Goal: Task Accomplishment & Management: Use online tool/utility

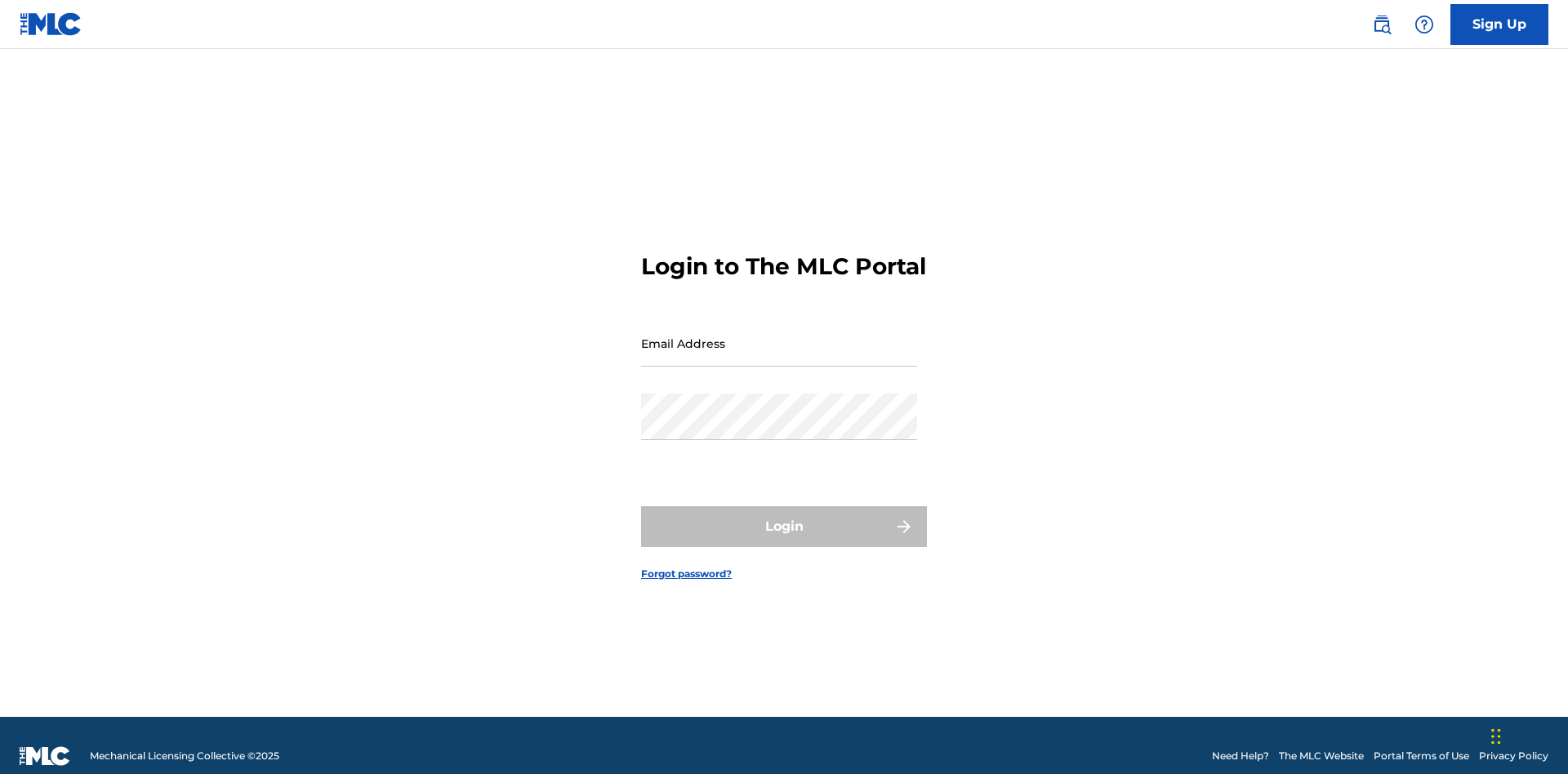
scroll to position [21, 0]
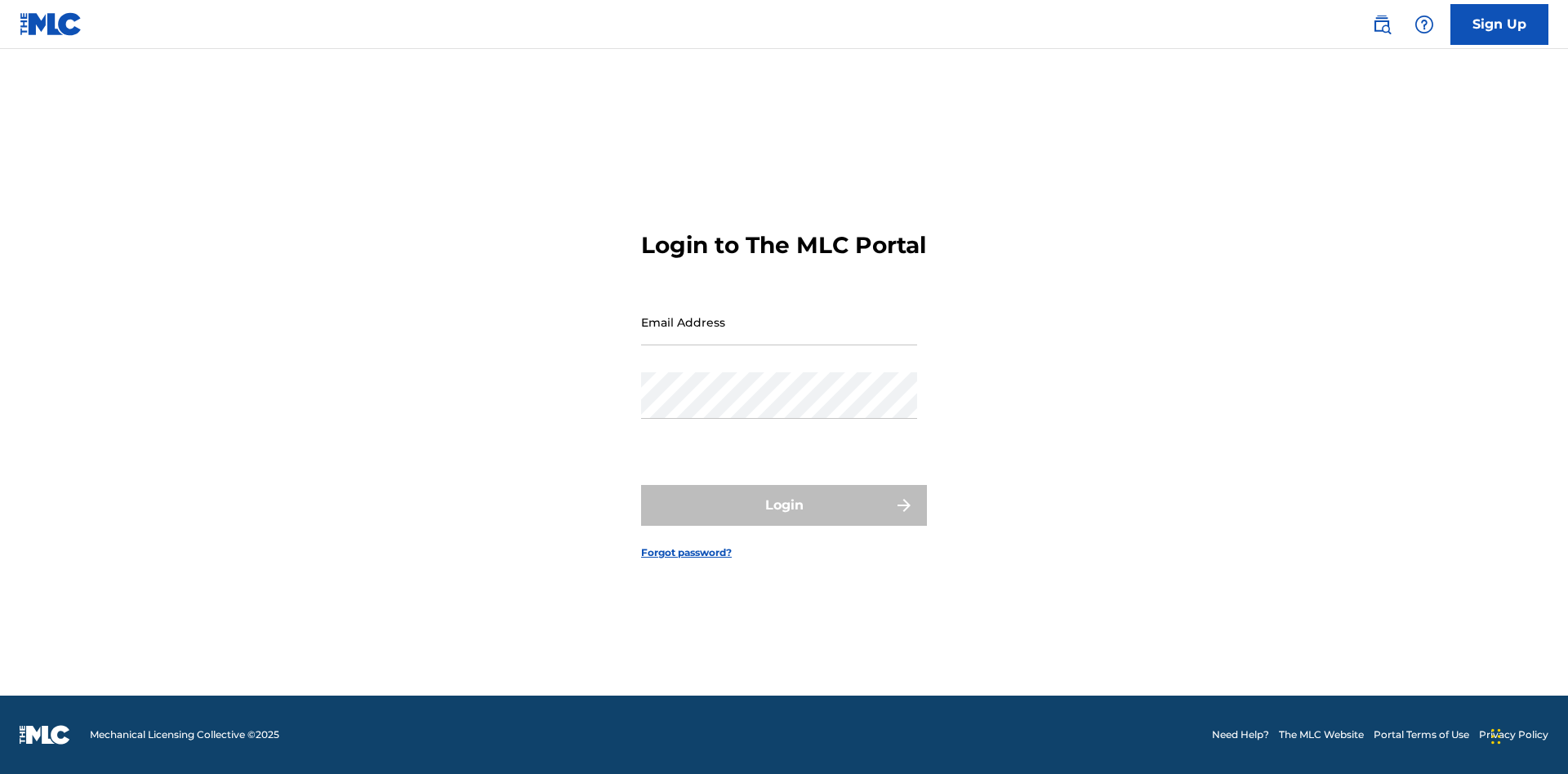
click at [779, 335] on input "Email Address" at bounding box center [779, 321] width 276 height 46
type input "[EMAIL_ADDRESS][DOMAIN_NAME]"
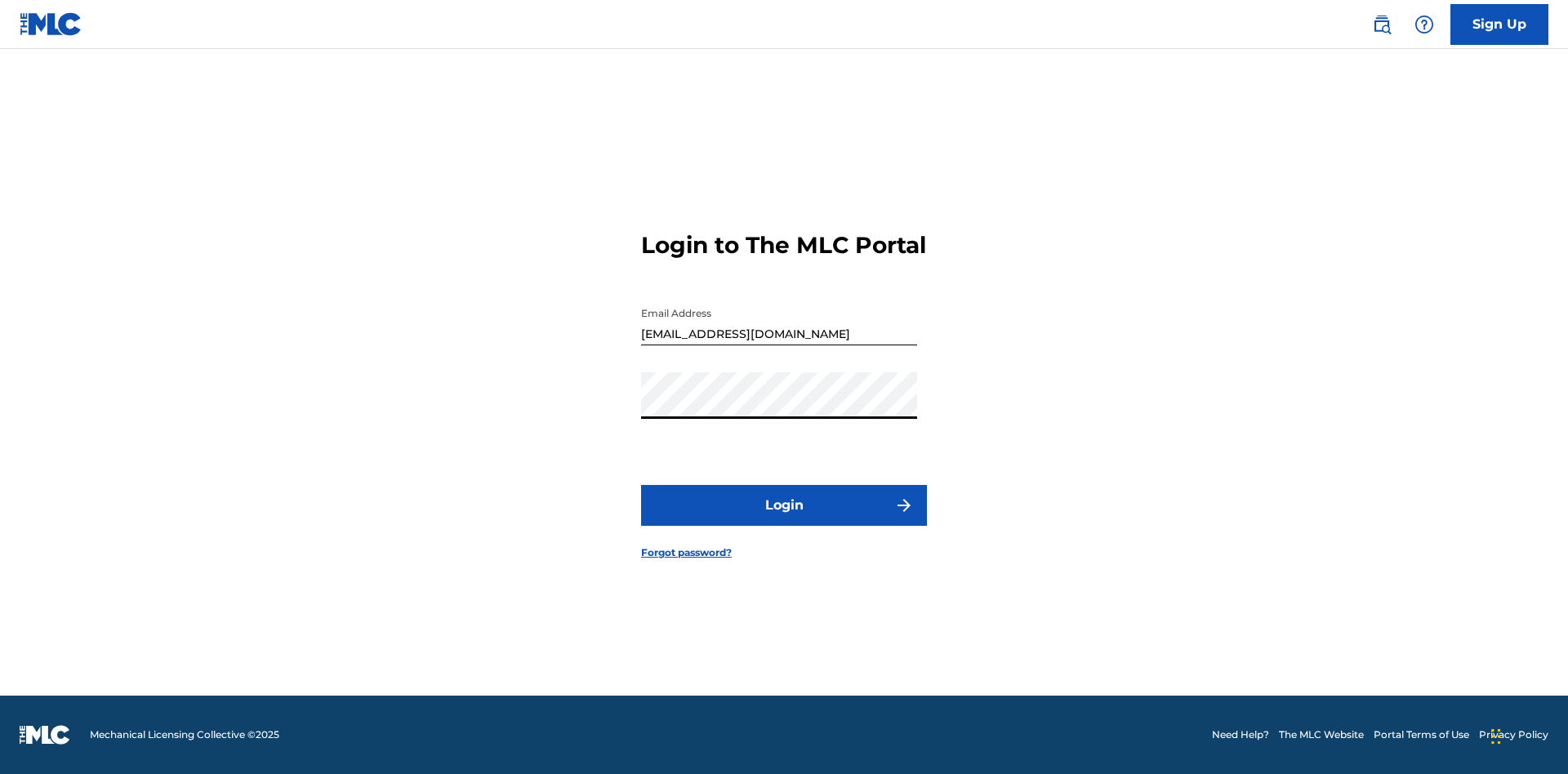
click at [784, 519] on button "Login" at bounding box center [783, 505] width 286 height 41
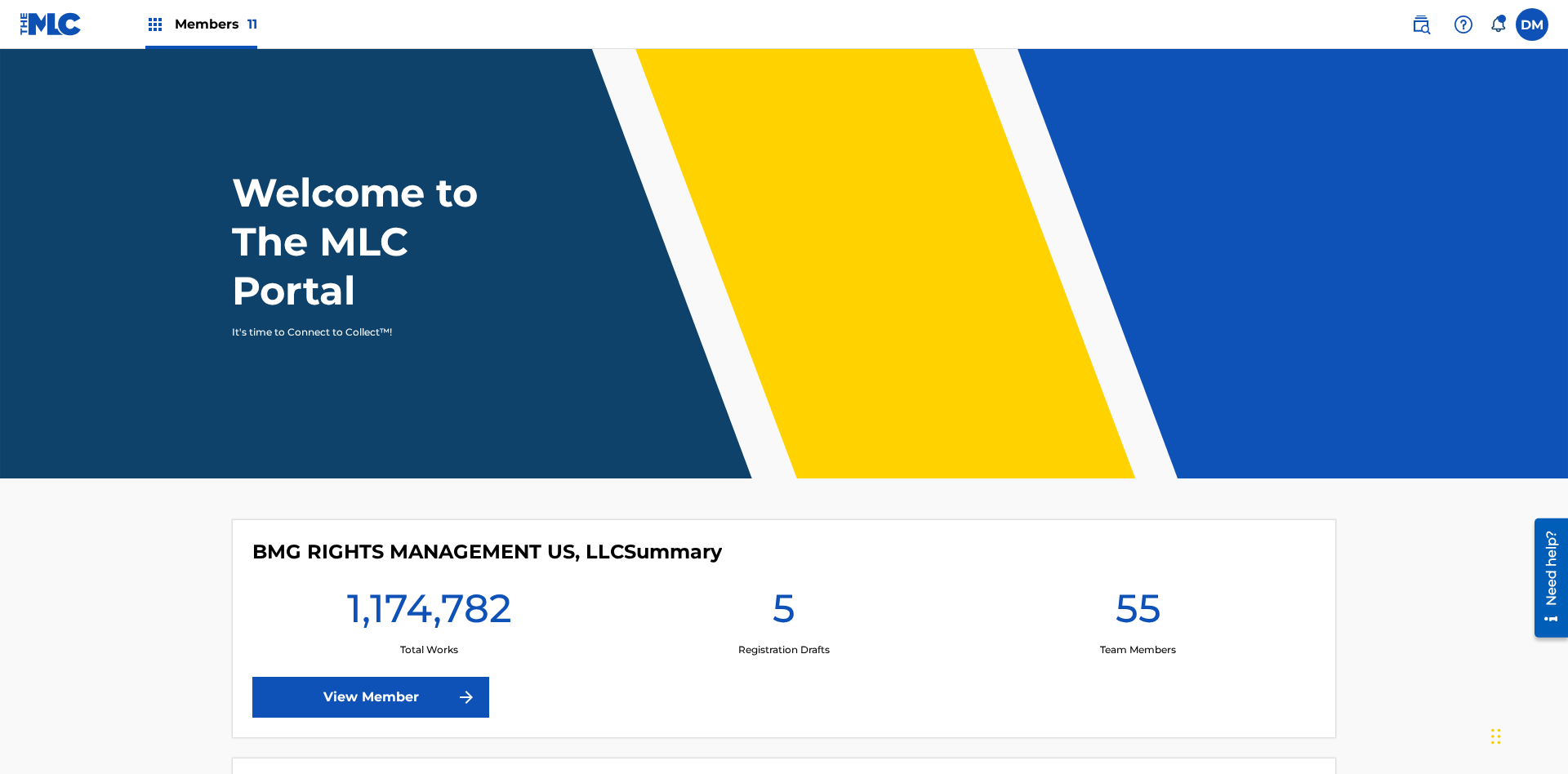
scroll to position [70, 0]
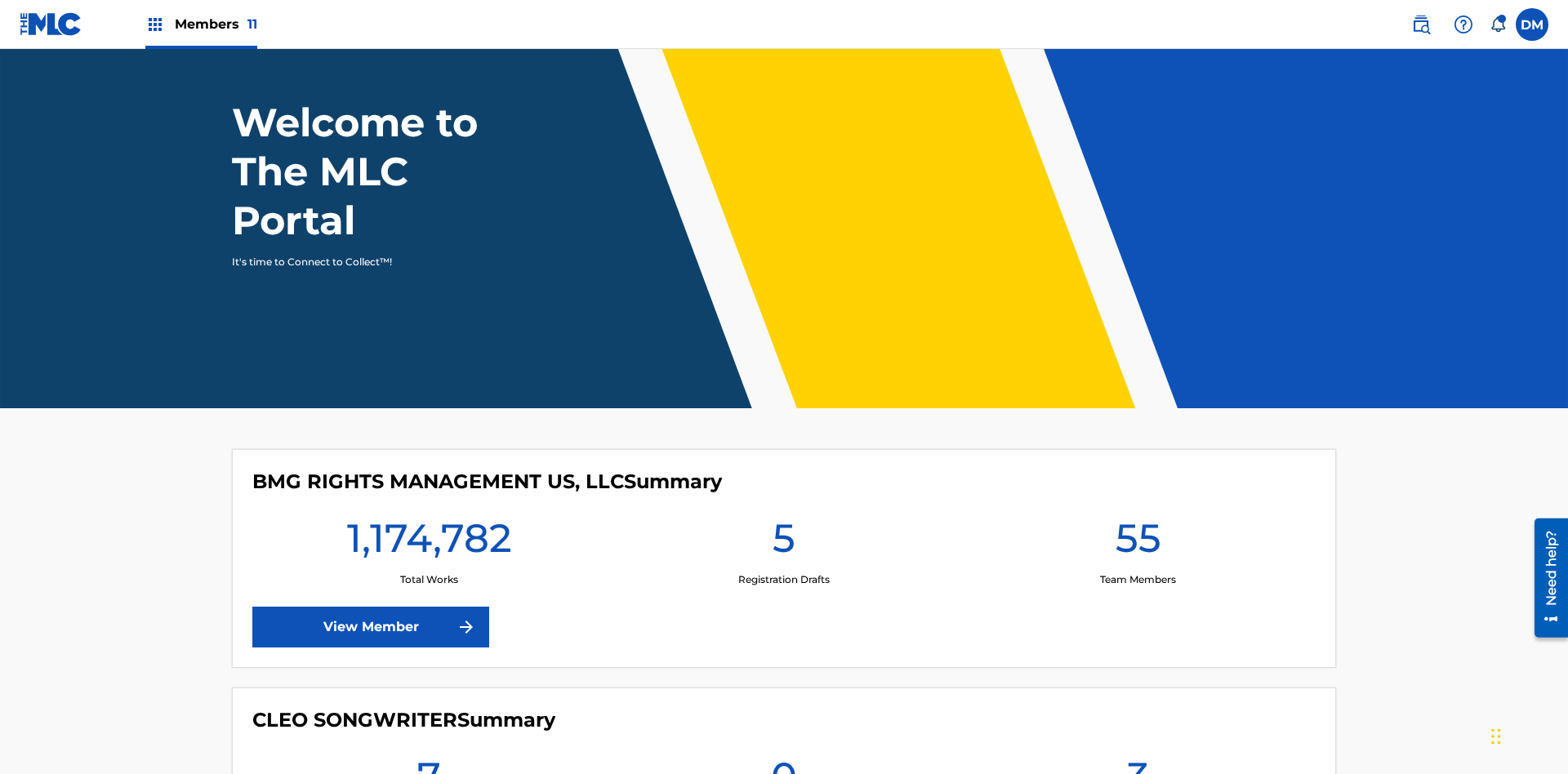
click at [201, 24] on span "Members 11" at bounding box center [216, 24] width 82 height 18
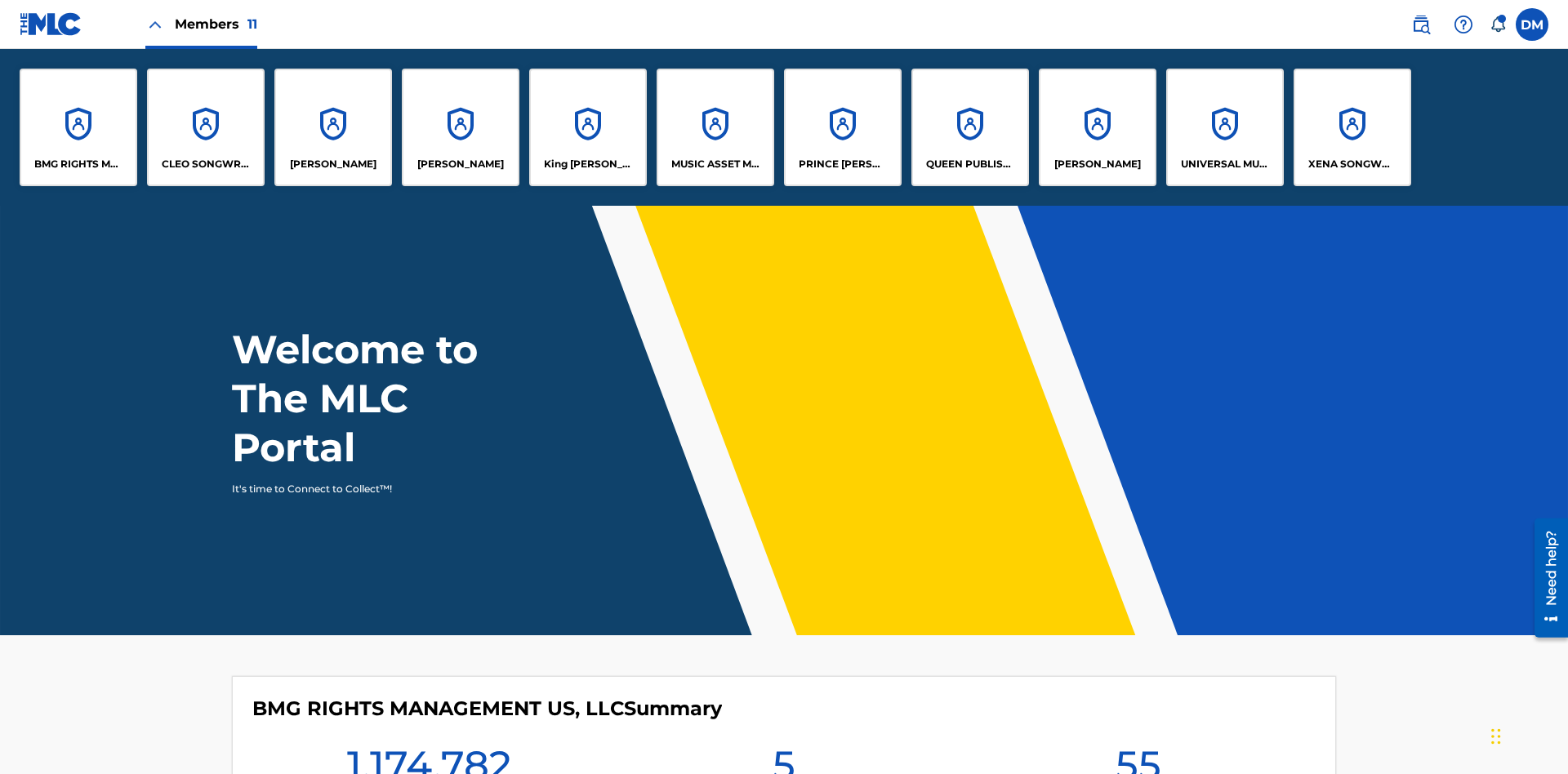
scroll to position [0, 0]
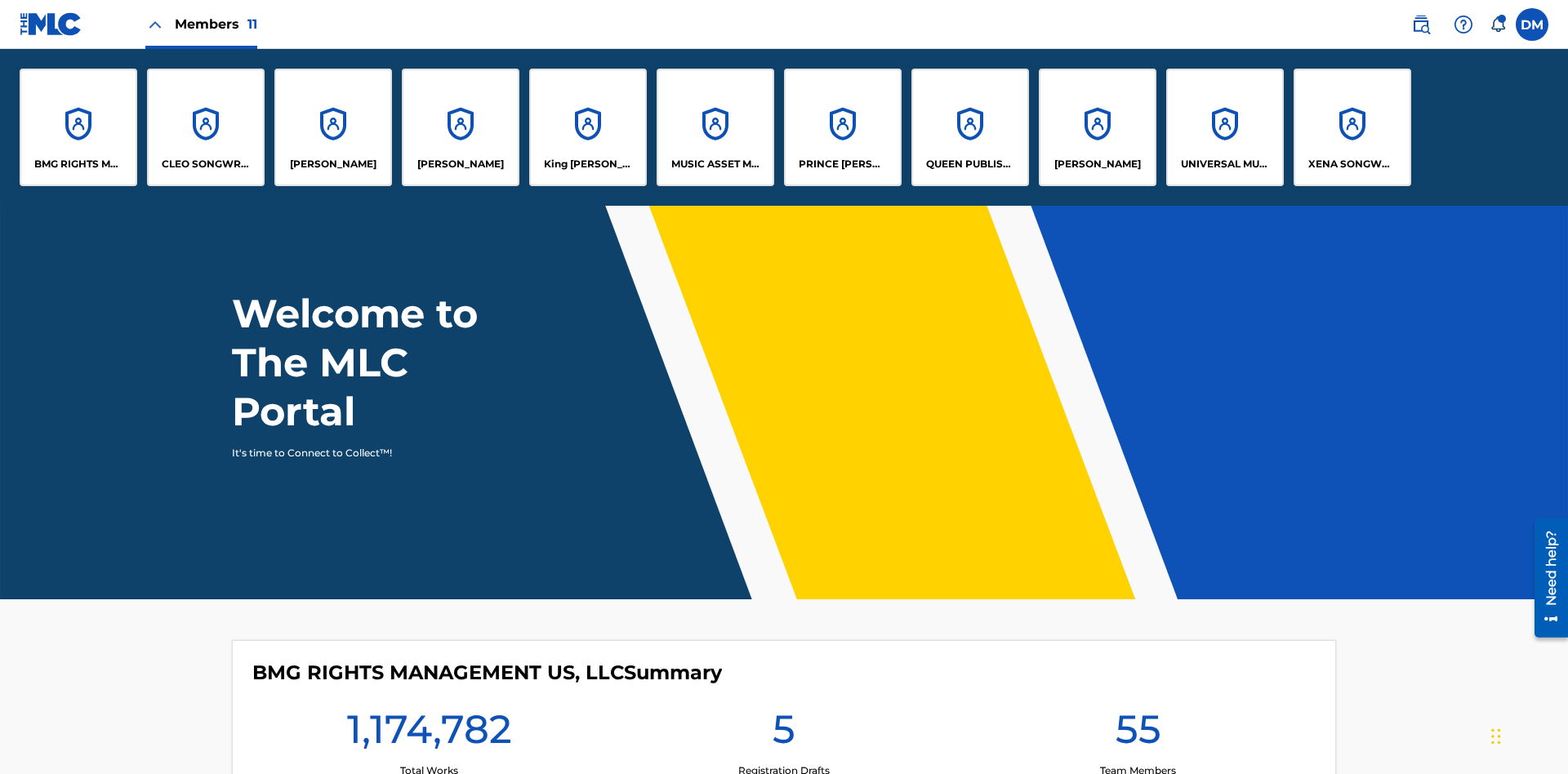
click at [587, 164] on p "King McTesterson" at bounding box center [588, 163] width 89 height 15
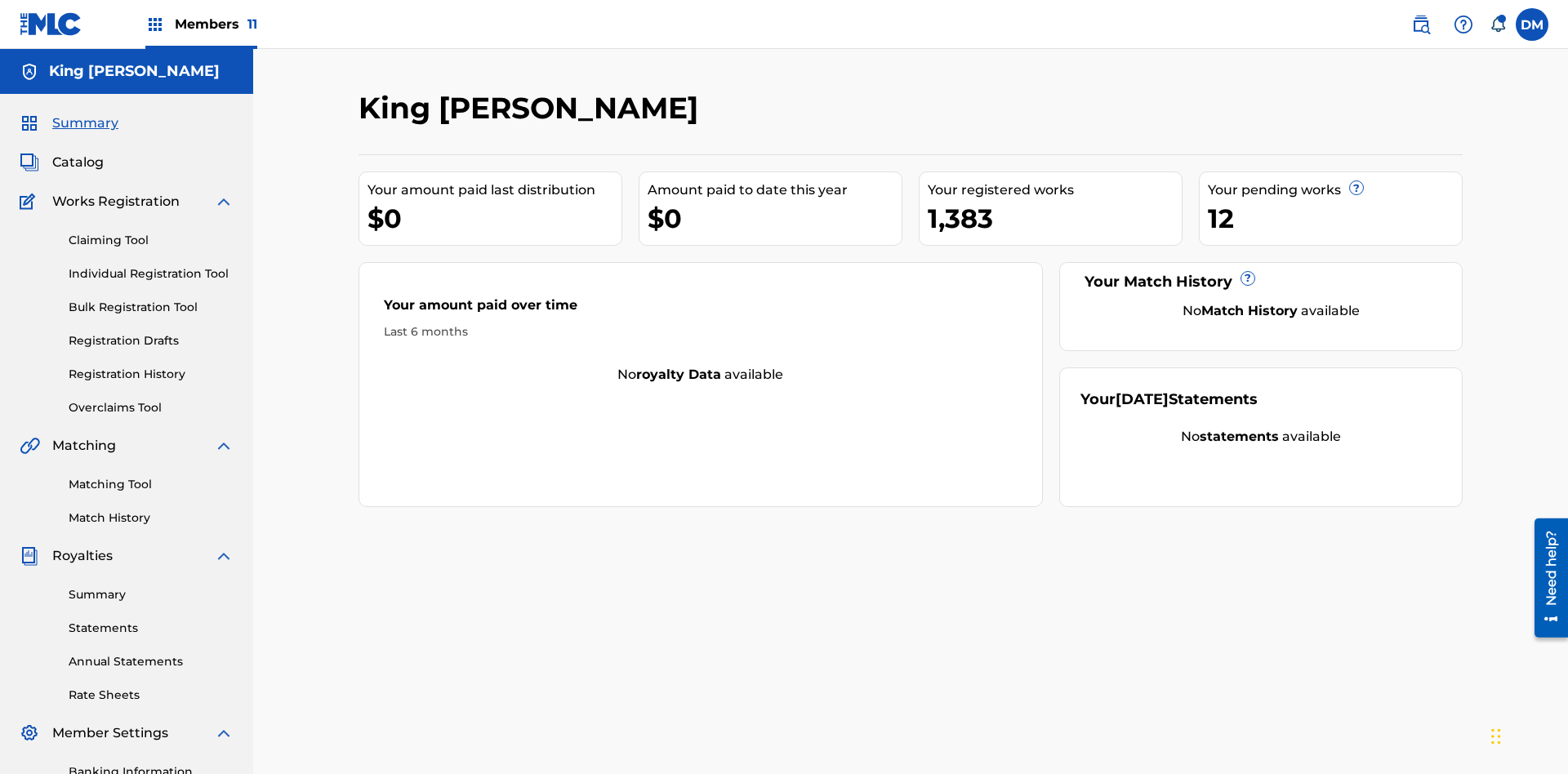
scroll to position [238, 0]
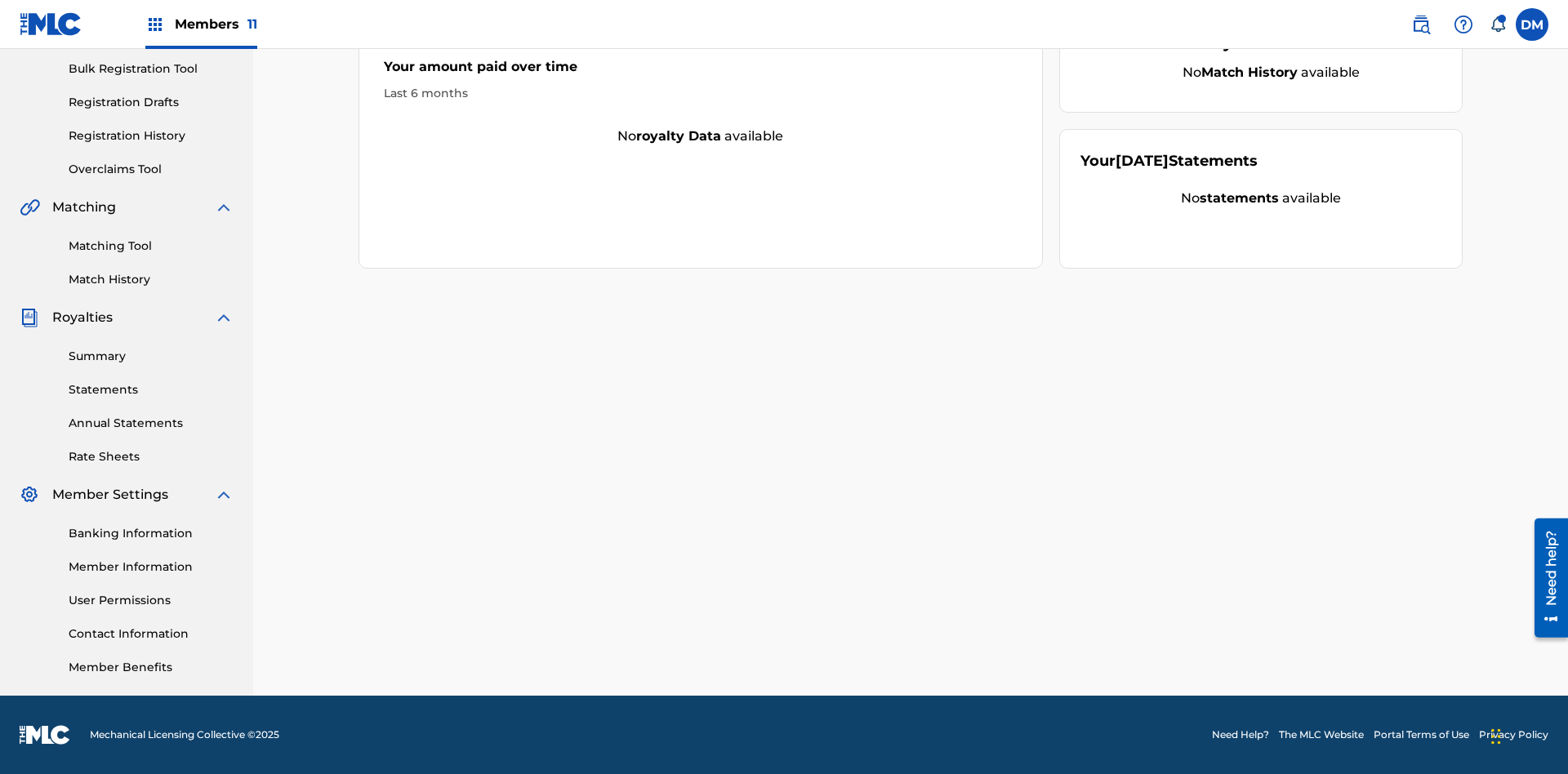
click at [151, 169] on link "Overclaims Tool" at bounding box center [150, 169] width 165 height 17
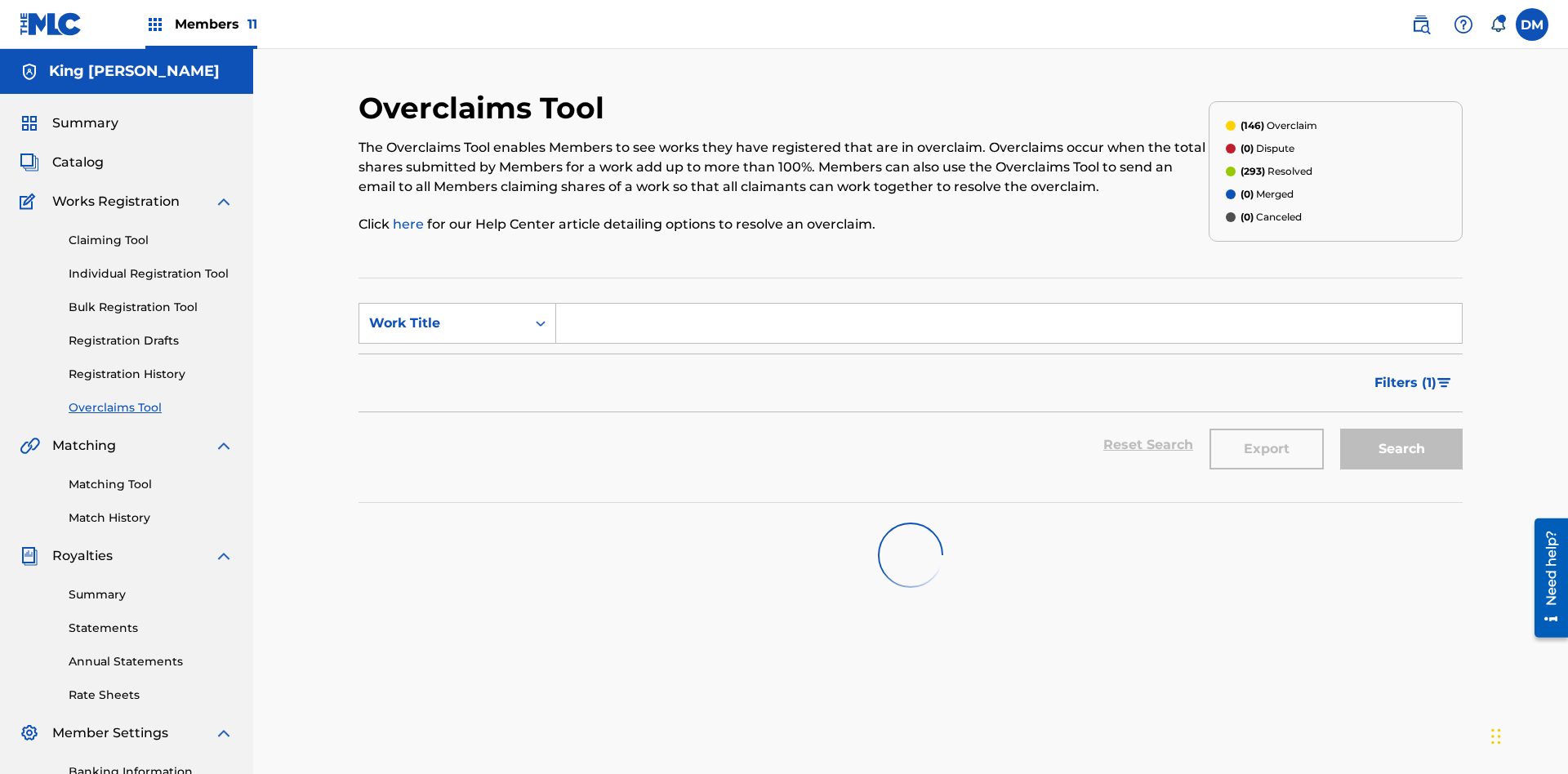
click at [1405, 373] on span "Filters ( 1 )" at bounding box center [1405, 383] width 62 height 19
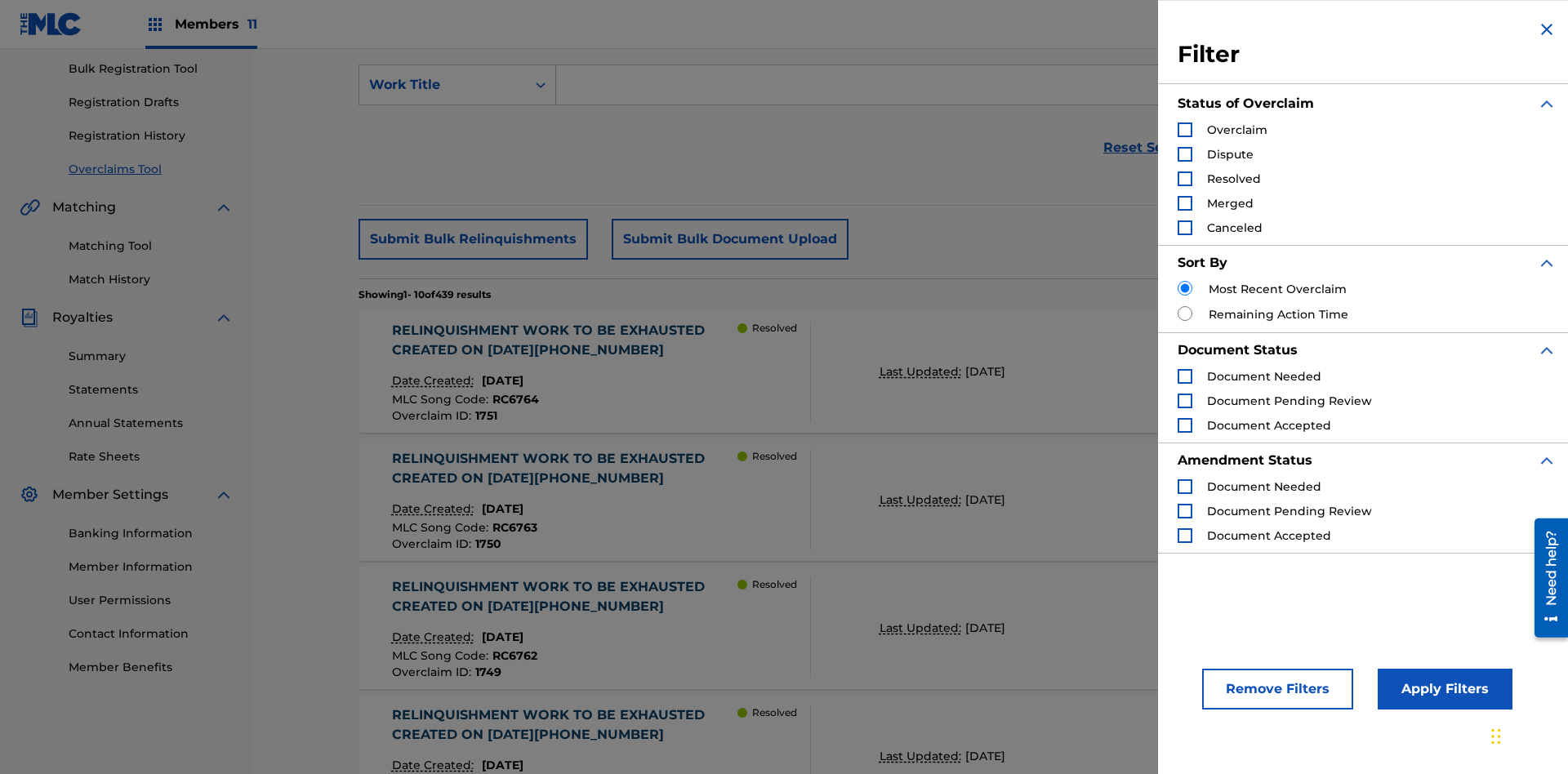
click at [1185, 130] on div "Search Form" at bounding box center [1184, 129] width 15 height 15
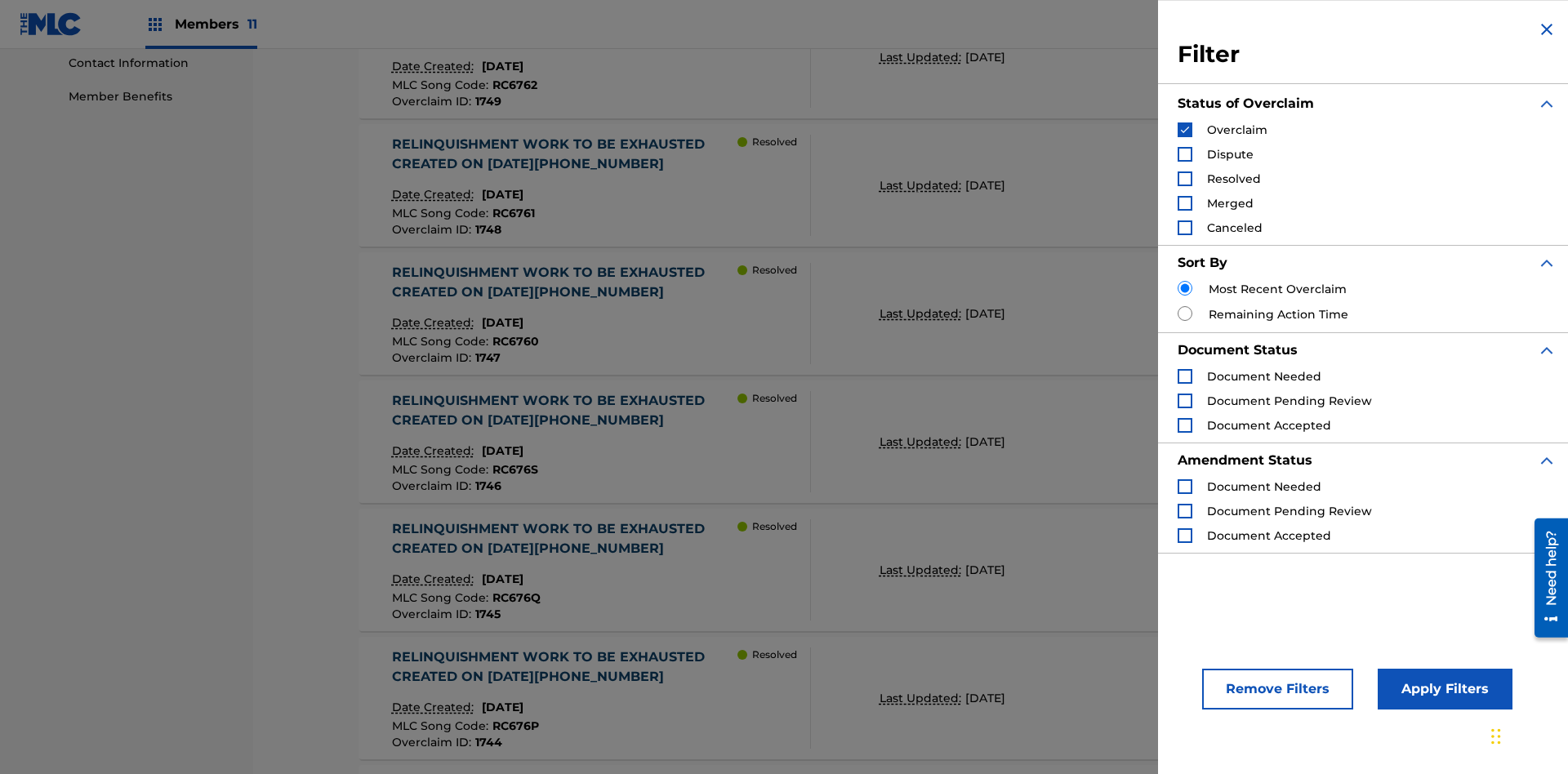
click at [1442, 689] on button "Apply Filters" at bounding box center [1445, 688] width 135 height 41
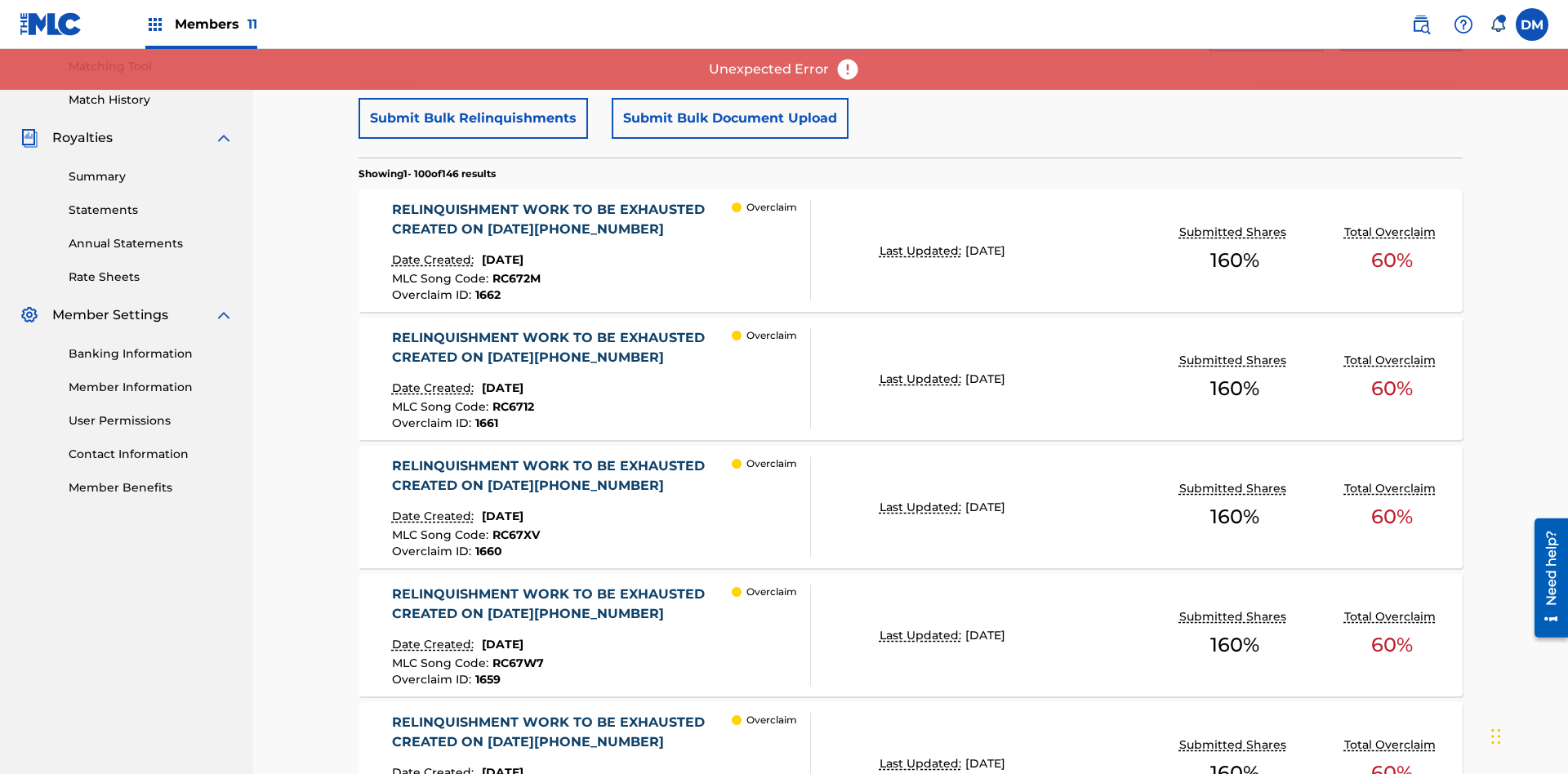
click at [472, 118] on button "Submit Bulk Relinquishments" at bounding box center [473, 118] width 230 height 41
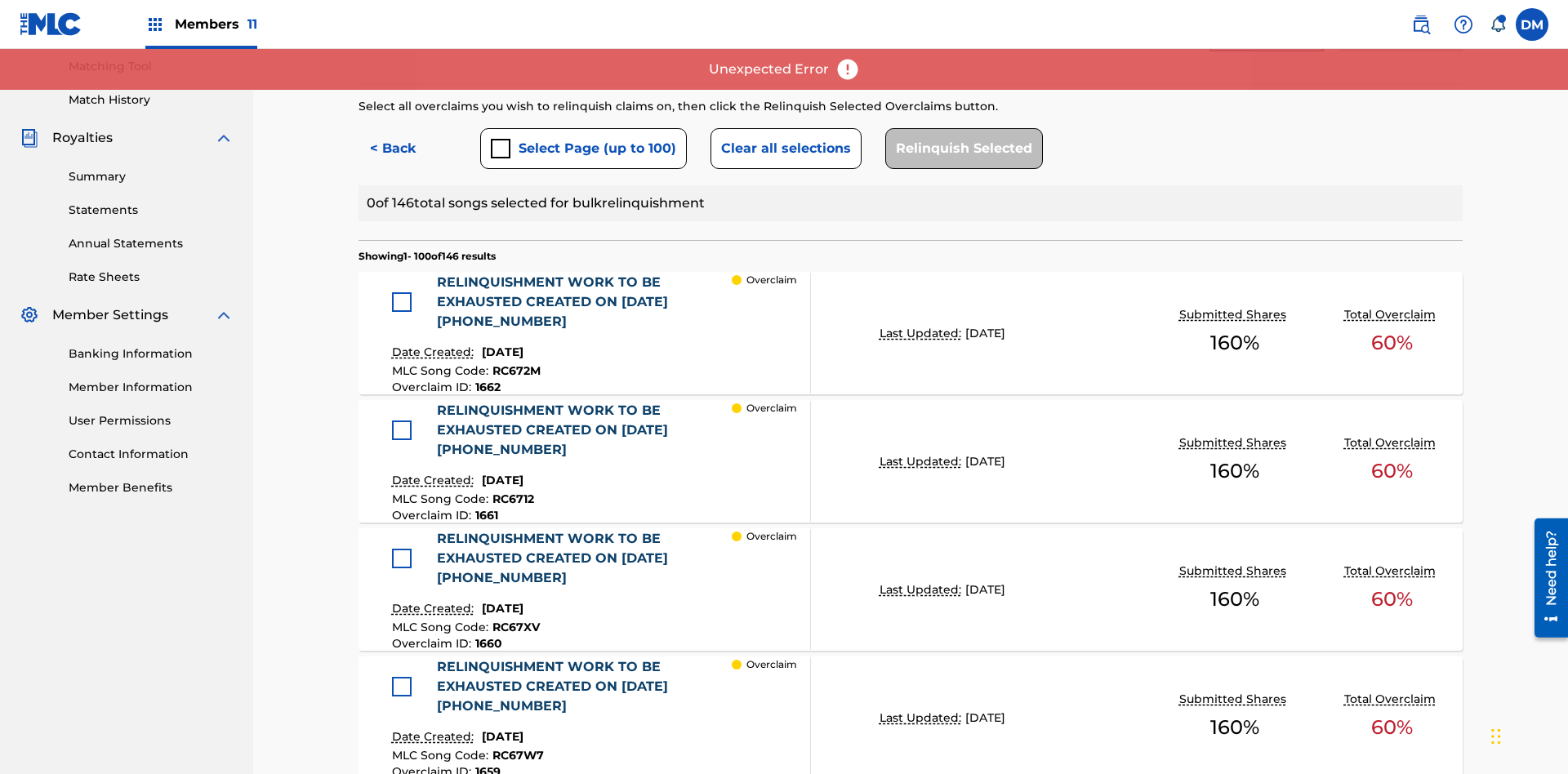
click at [582, 128] on button "Select Page (up to 100)" at bounding box center [583, 149] width 206 height 41
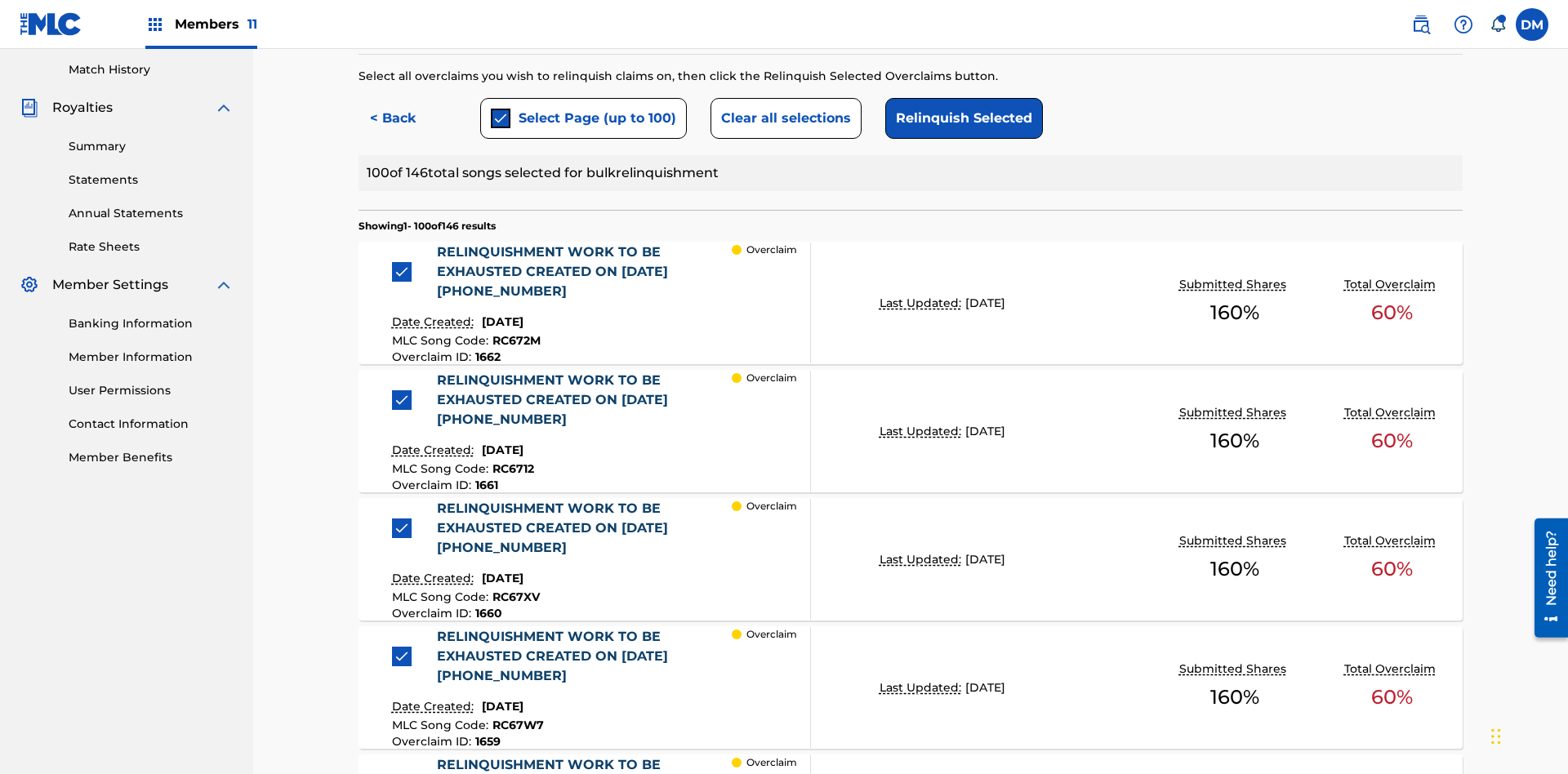
scroll to position [591, 0]
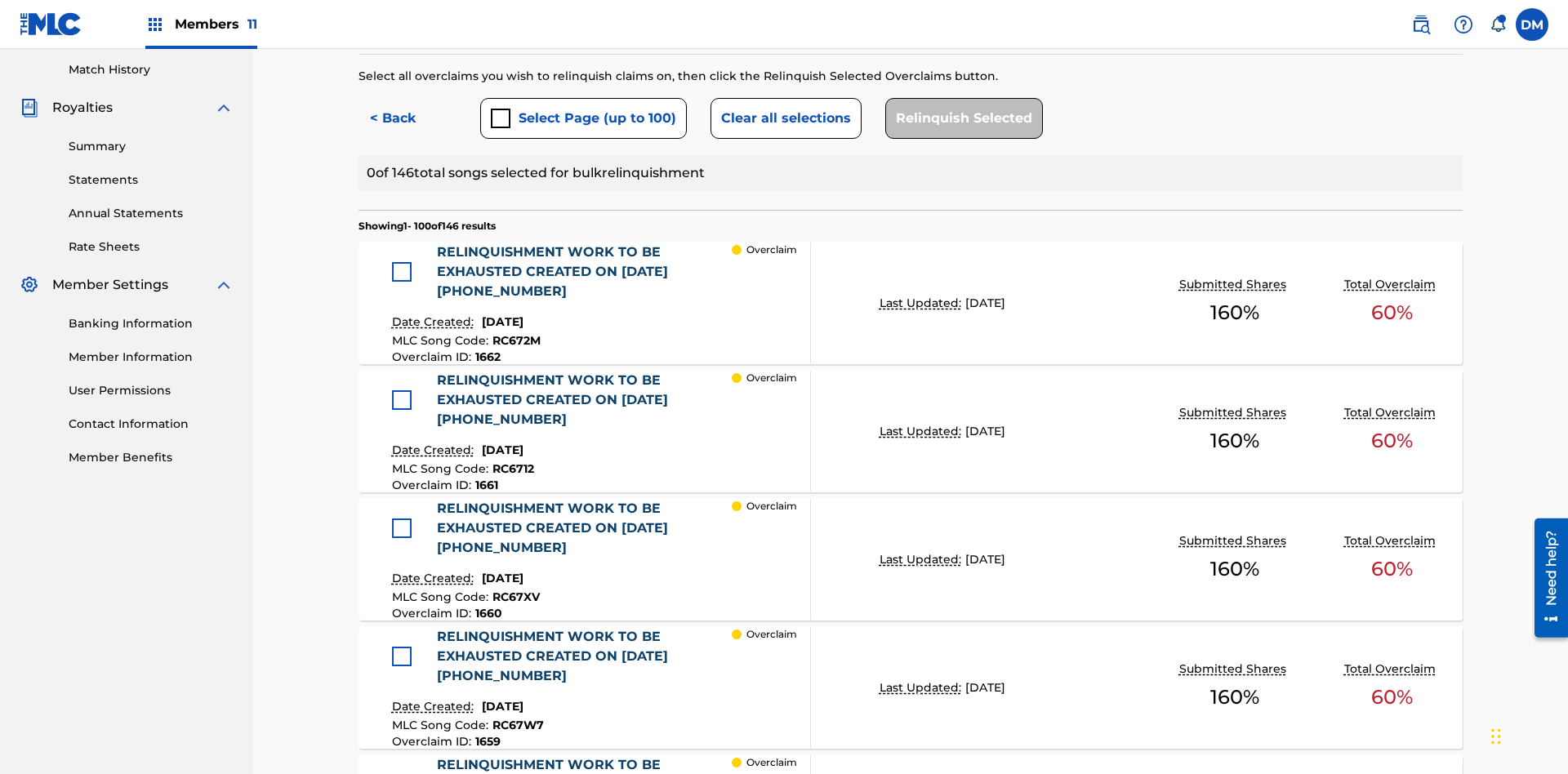
scroll to position [350, 0]
